Goal: Book appointment/travel/reservation

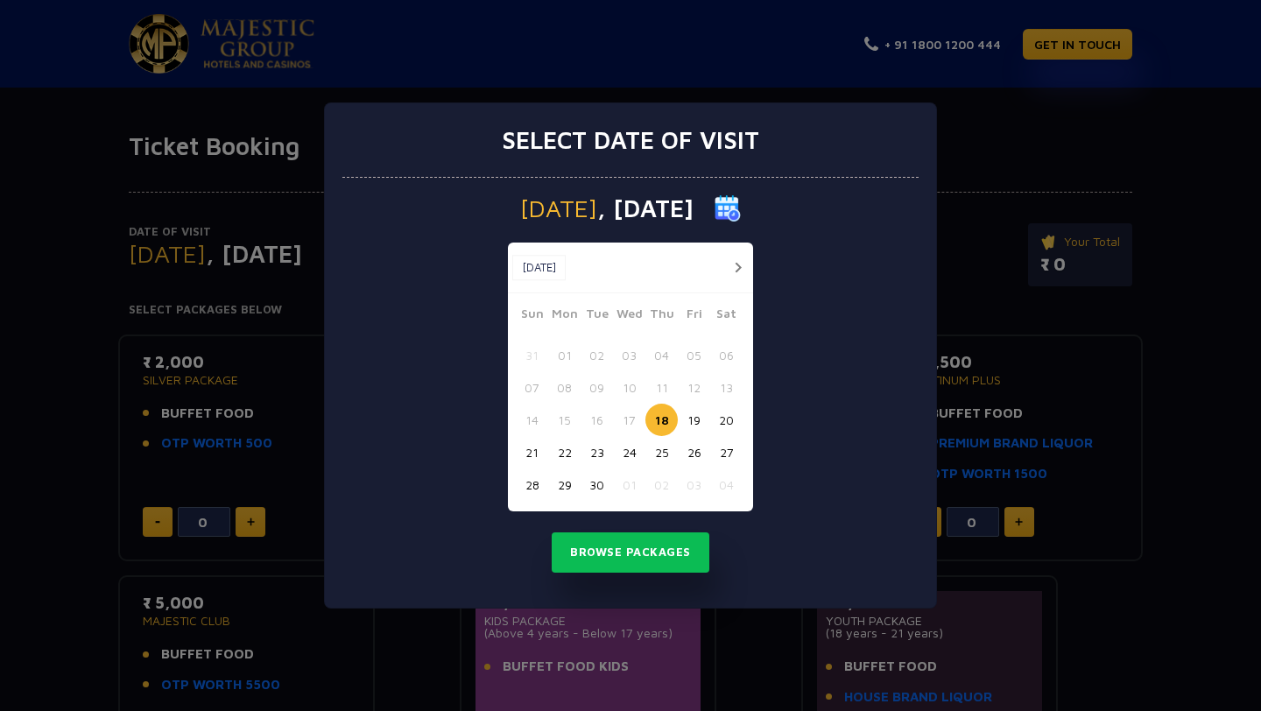
click at [732, 266] on button "button" at bounding box center [738, 268] width 22 height 22
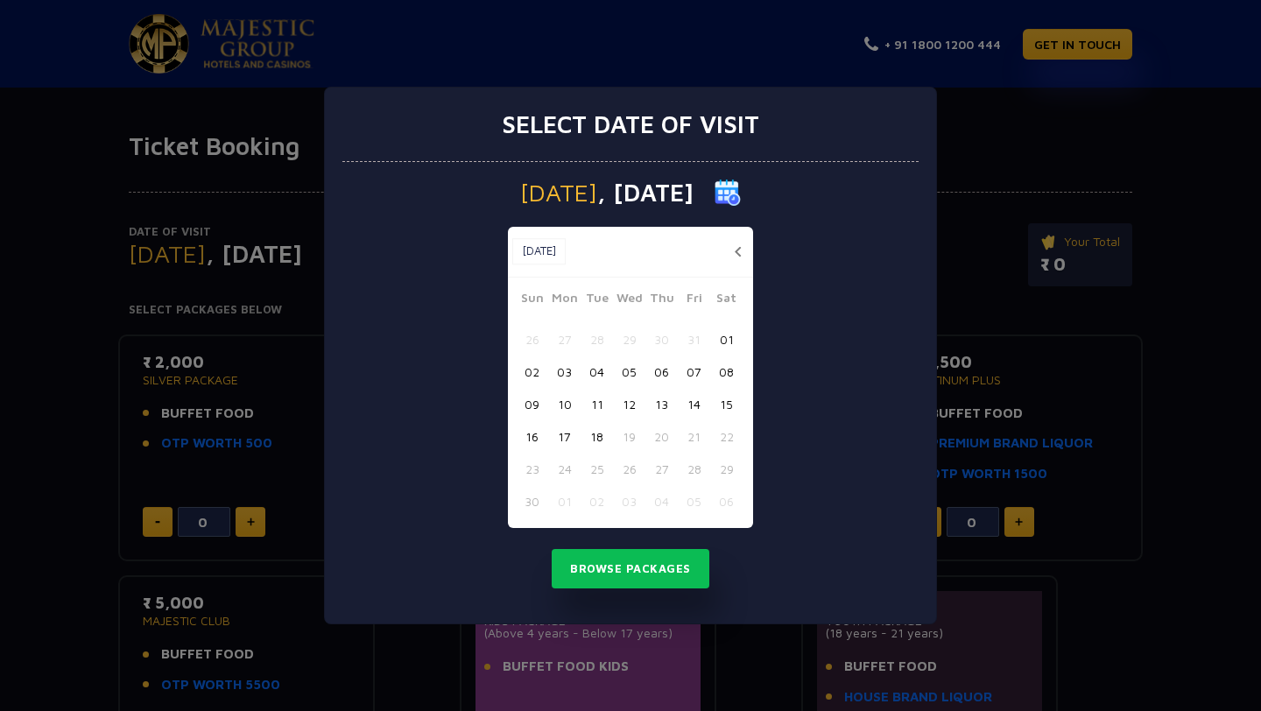
click at [743, 248] on button "button" at bounding box center [738, 252] width 22 height 22
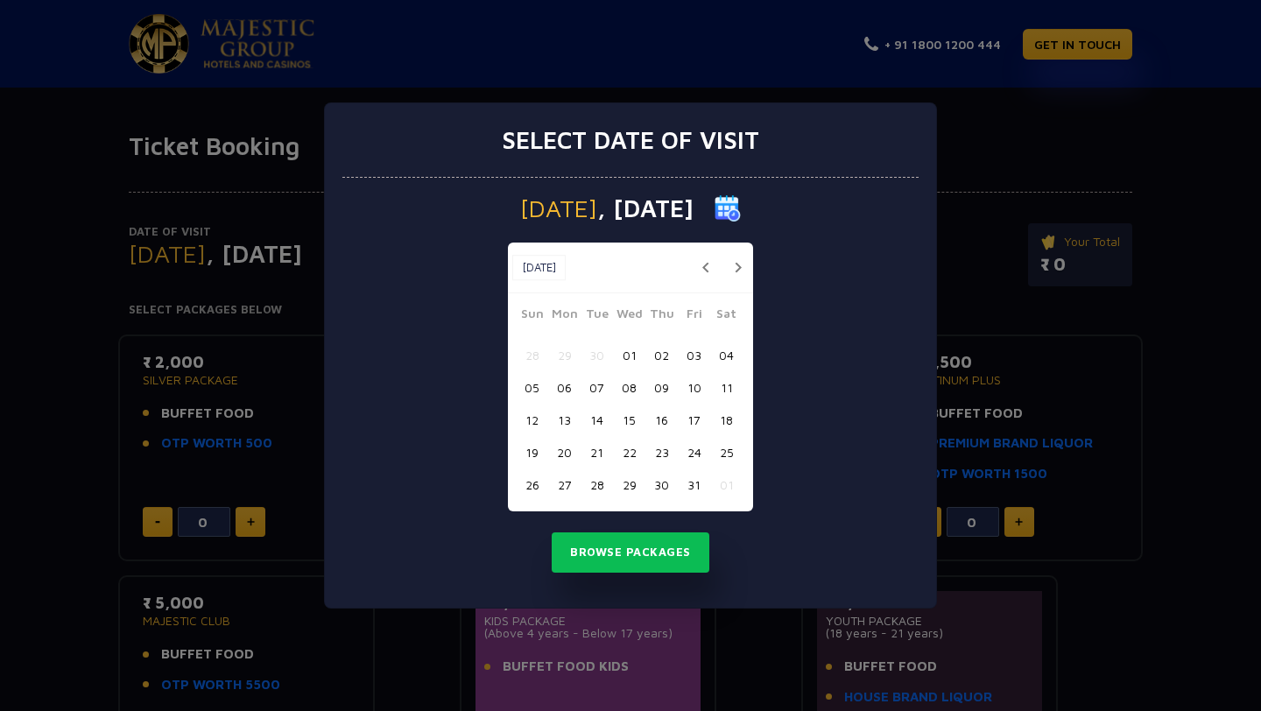
click at [530, 386] on button "05" at bounding box center [532, 387] width 32 height 32
click at [622, 552] on button "Browse Packages" at bounding box center [631, 552] width 158 height 40
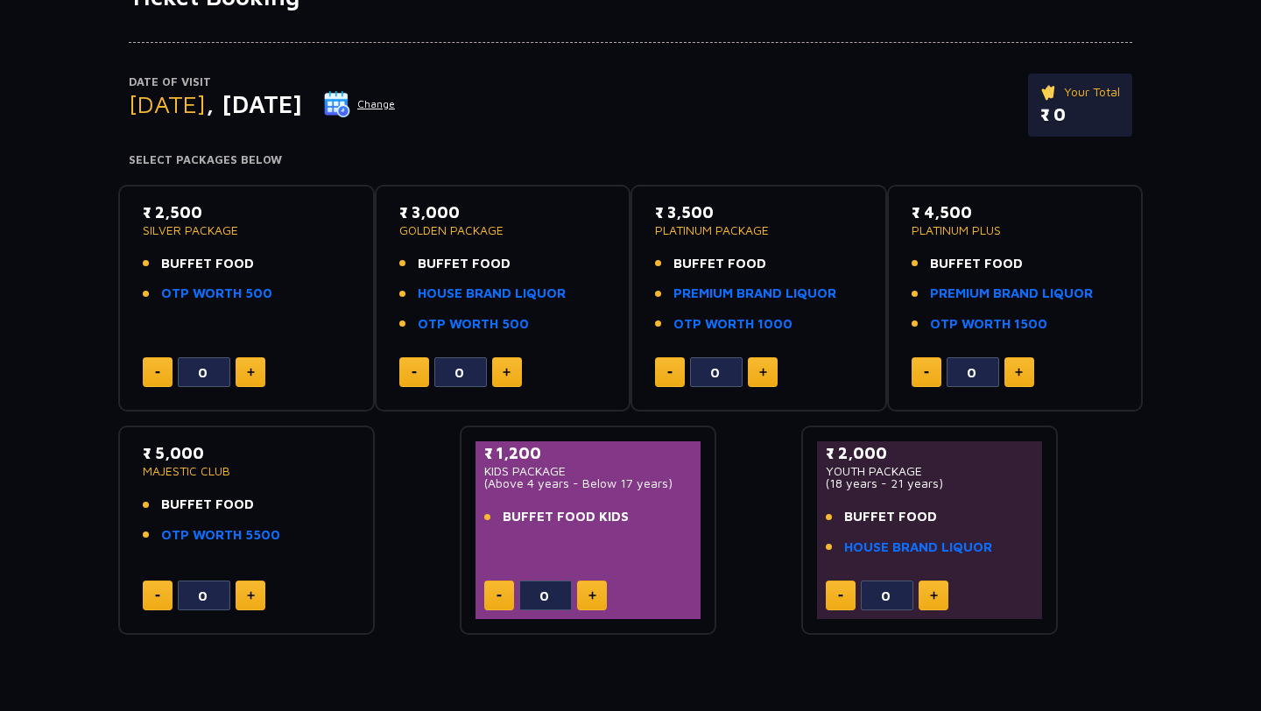
scroll to position [151, 0]
click at [503, 369] on img at bounding box center [507, 371] width 8 height 9
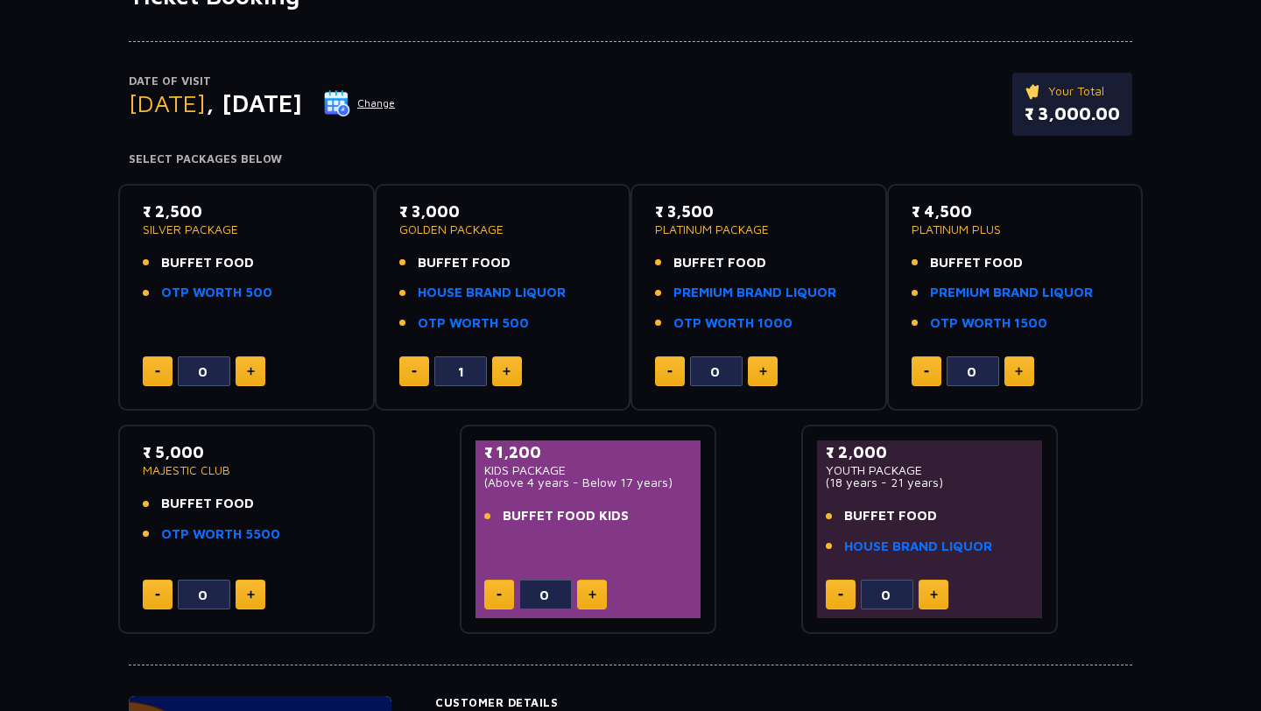
click at [503, 369] on img at bounding box center [507, 371] width 8 height 9
click at [414, 370] on img at bounding box center [413, 371] width 5 height 3
type input "0"
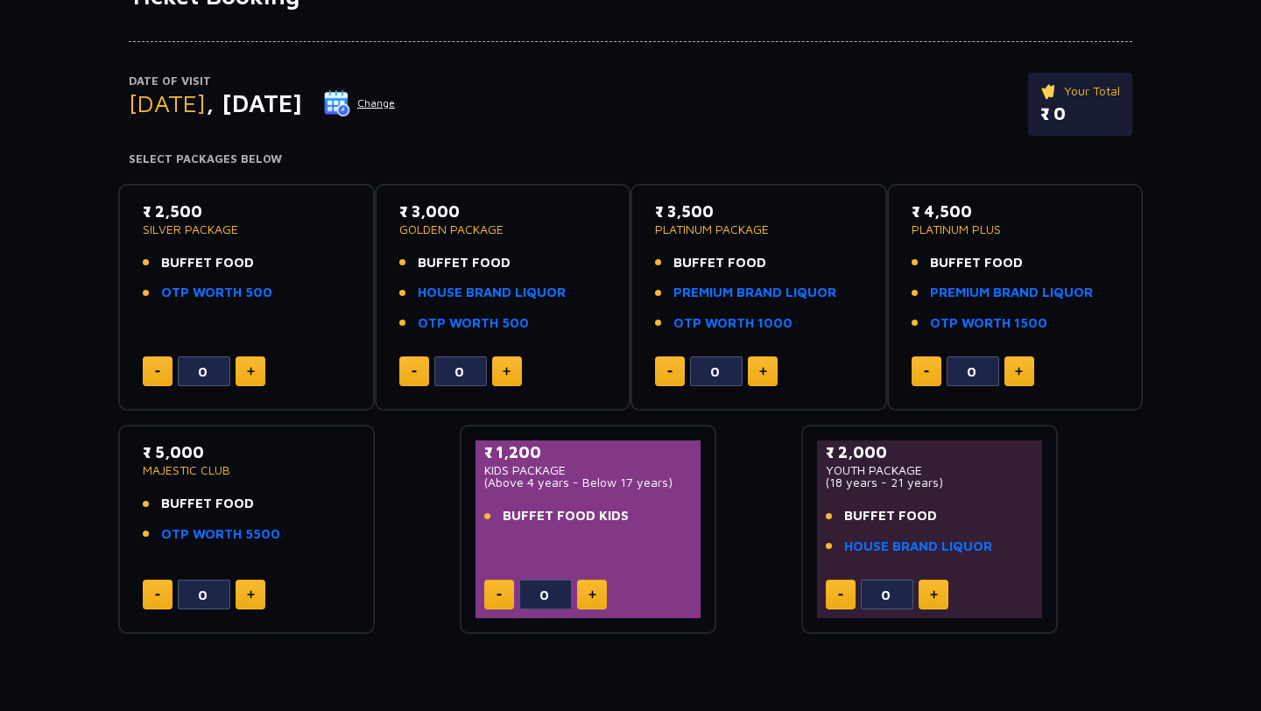
scroll to position [0, 0]
